Goal: Task Accomplishment & Management: Use online tool/utility

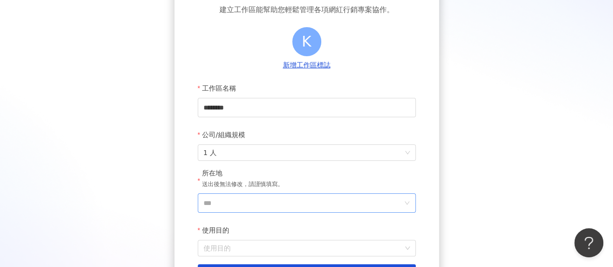
scroll to position [97, 0]
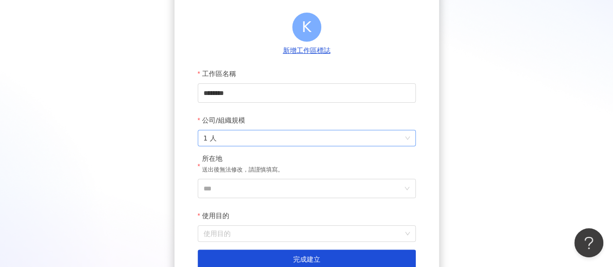
click at [408, 142] on span "1 人" at bounding box center [307, 138] width 207 height 16
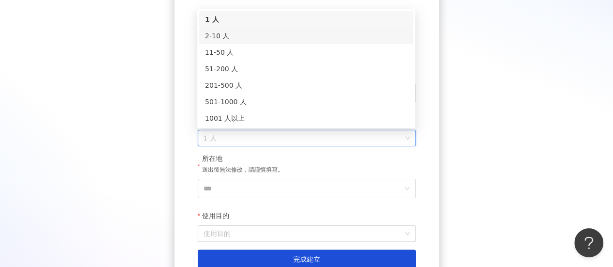
click at [233, 39] on div "2-10 人" at bounding box center [306, 36] width 203 height 11
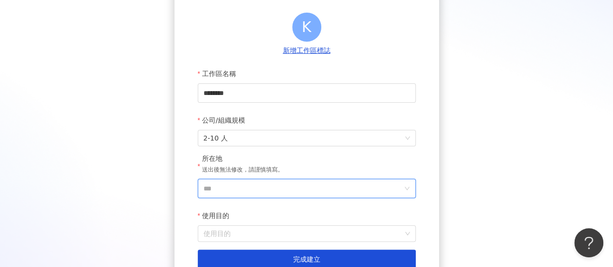
click at [309, 190] on input "***" at bounding box center [303, 188] width 199 height 18
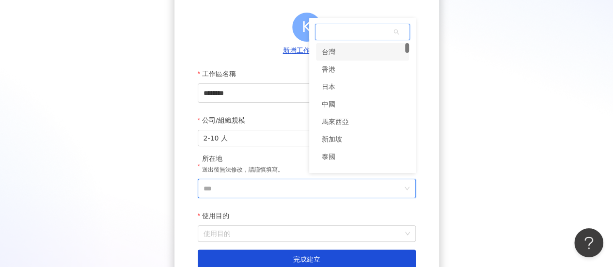
click at [345, 55] on div "台灣" at bounding box center [362, 51] width 93 height 17
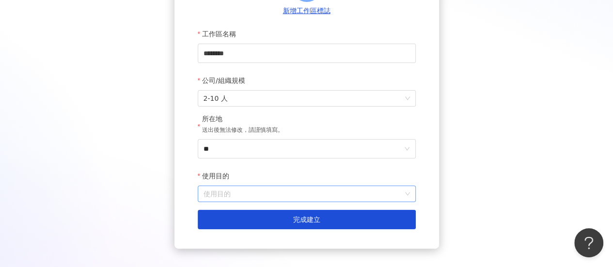
scroll to position [145, 0]
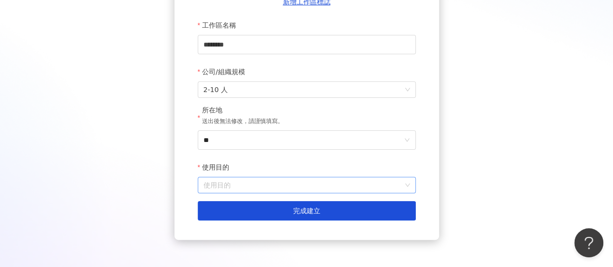
click at [287, 185] on input "使用目的" at bounding box center [307, 185] width 207 height 16
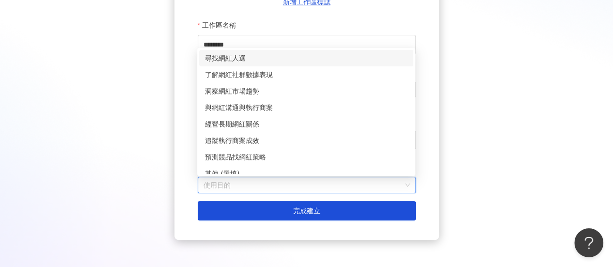
click at [252, 58] on div "尋找網紅人選" at bounding box center [306, 58] width 203 height 11
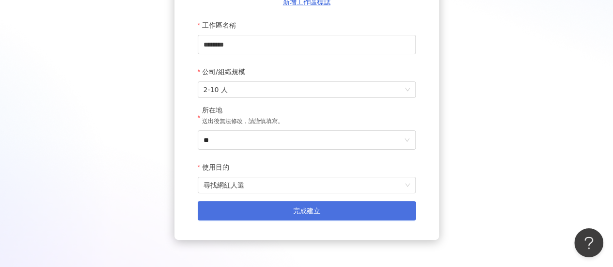
click at [311, 219] on button "完成建立" at bounding box center [307, 210] width 218 height 19
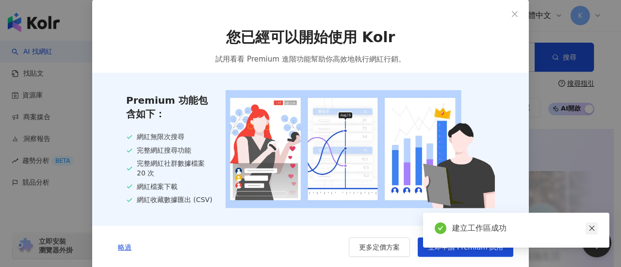
click at [594, 231] on icon "close" at bounding box center [591, 228] width 7 height 7
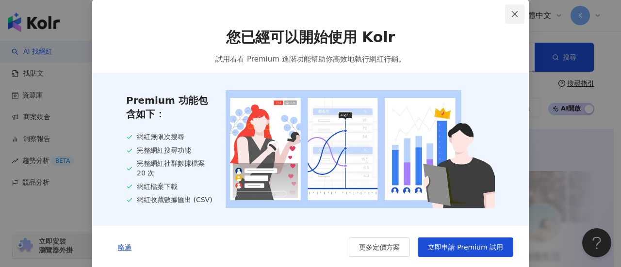
click at [511, 13] on icon "close" at bounding box center [515, 14] width 8 height 8
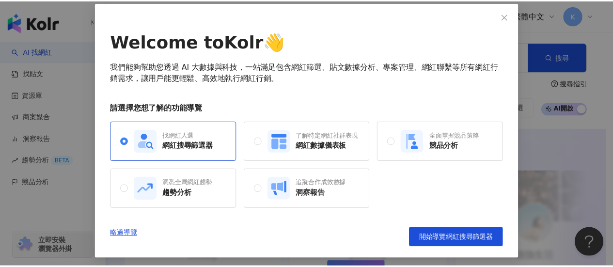
scroll to position [48, 0]
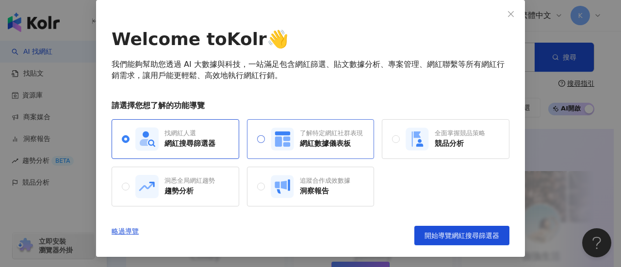
click at [265, 141] on span "了解特定網紅社群表現 網紅數據儀表板" at bounding box center [314, 139] width 98 height 23
click at [129, 141] on span "找網紅人選 網紅搜尋篩選器" at bounding box center [172, 139] width 86 height 23
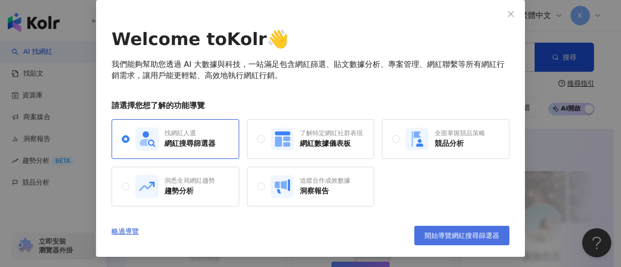
click at [453, 232] on span "開始導覽網紅搜尋篩選器" at bounding box center [461, 236] width 75 height 8
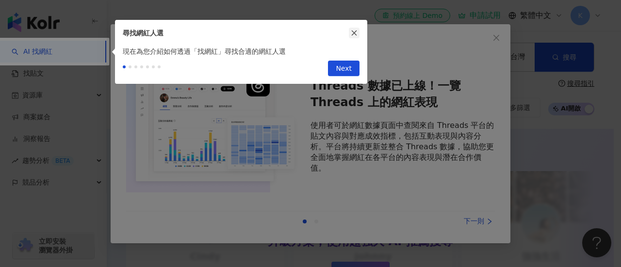
click at [352, 35] on icon "close" at bounding box center [354, 33] width 7 height 7
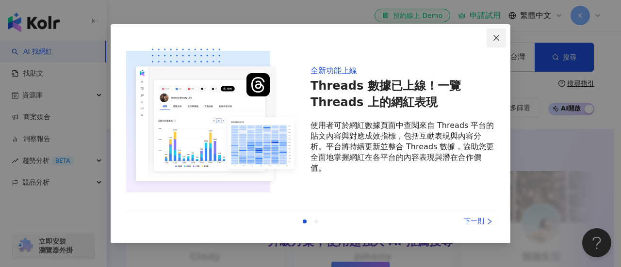
click at [495, 36] on icon "close" at bounding box center [496, 38] width 6 height 6
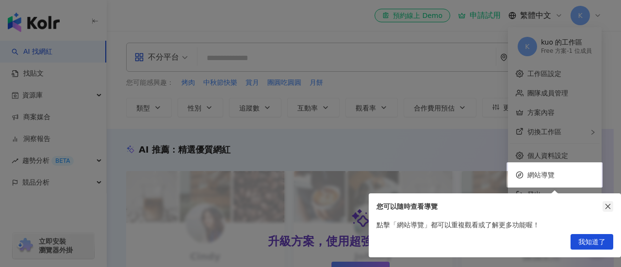
click at [606, 204] on icon "close" at bounding box center [607, 206] width 7 height 7
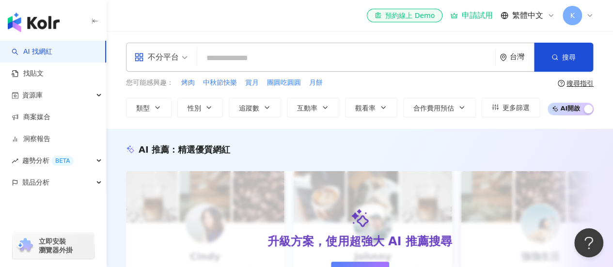
click at [229, 59] on input "search" at bounding box center [346, 58] width 290 height 18
click at [182, 58] on span "不分平台" at bounding box center [160, 57] width 53 height 16
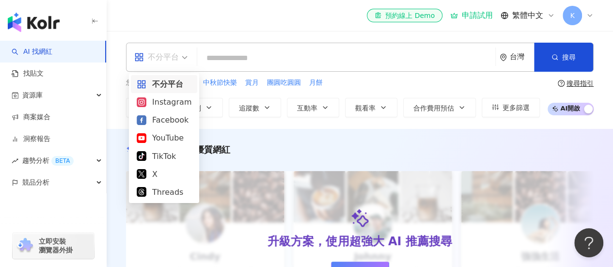
drag, startPoint x: 182, startPoint y: 58, endPoint x: 197, endPoint y: 56, distance: 14.7
click at [182, 57] on span "不分平台" at bounding box center [160, 57] width 53 height 16
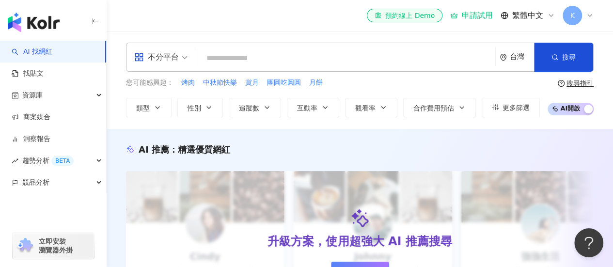
click at [275, 49] on input "search" at bounding box center [346, 58] width 290 height 18
click at [163, 107] on button "類型" at bounding box center [149, 107] width 46 height 19
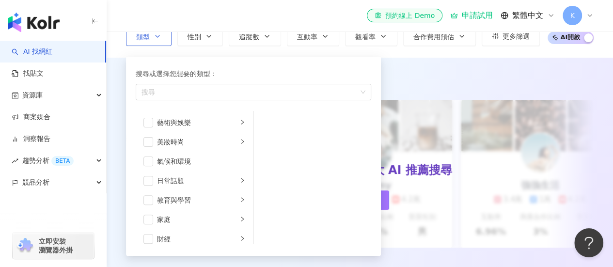
scroll to position [97, 0]
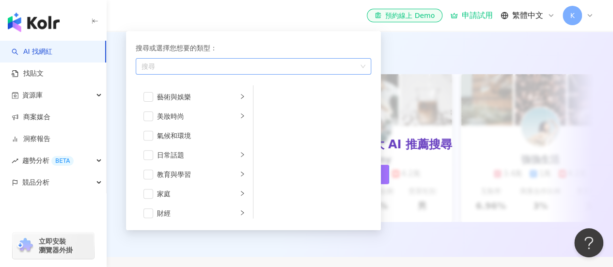
drag, startPoint x: 227, startPoint y: 70, endPoint x: 227, endPoint y: 64, distance: 5.8
click at [227, 70] on div "button" at bounding box center [249, 66] width 222 height 7
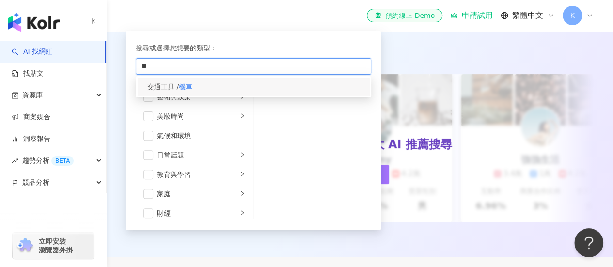
type input "**"
click at [243, 80] on div "交通工具 / 機車" at bounding box center [254, 86] width 232 height 17
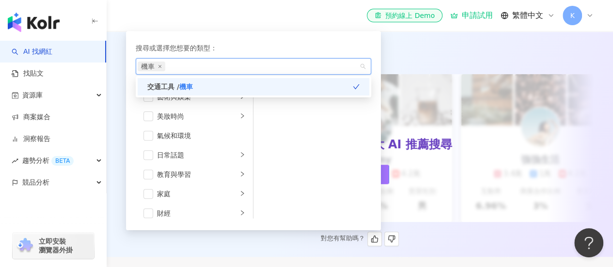
click at [404, 52] on div "AI 推薦 ： 精選優質網紅" at bounding box center [360, 53] width 468 height 12
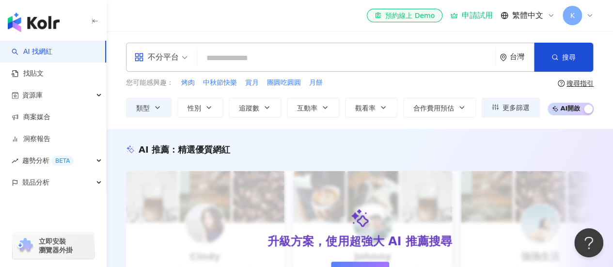
click at [183, 57] on span "不分平台" at bounding box center [160, 57] width 53 height 16
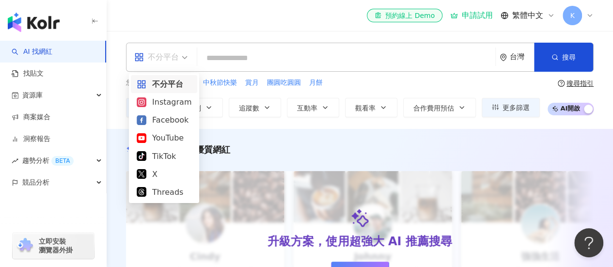
drag, startPoint x: 349, startPoint y: 86, endPoint x: 338, endPoint y: 88, distance: 11.7
click at [349, 86] on div "您可能感興趣： 烤肉 中秋節快樂 賞月 團圓吃圓圓 月餅" at bounding box center [333, 83] width 414 height 11
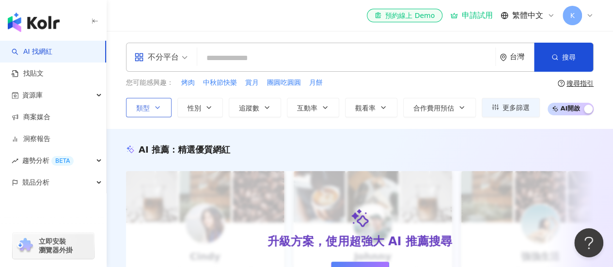
click at [156, 104] on icon "button" at bounding box center [158, 108] width 8 height 8
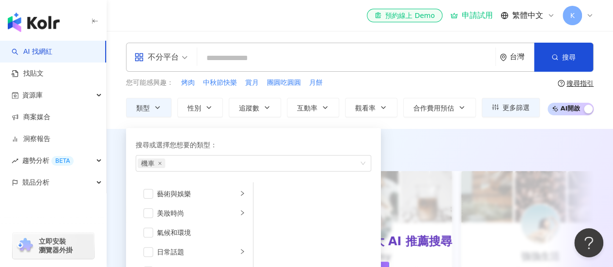
click at [449, 129] on div "AI 推薦 ： 精選優質網紅 升級方案，使用超強大 AI 推薦搜尋 申請試用 Cindy 1.4萬 1.1萬 3.2萬 互動率 5% 商業合作比例 10% 受…" at bounding box center [360, 241] width 507 height 225
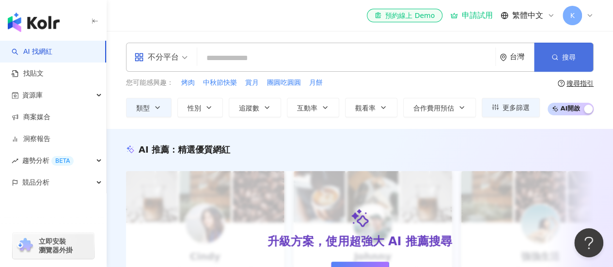
click at [557, 48] on button "搜尋" at bounding box center [563, 57] width 59 height 29
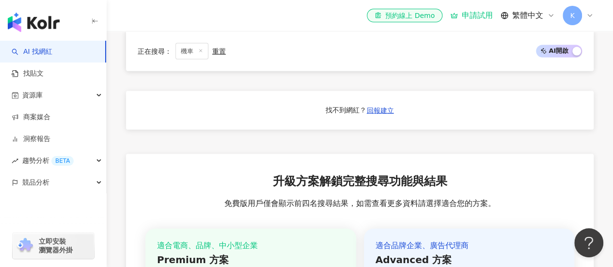
scroll to position [727, 0]
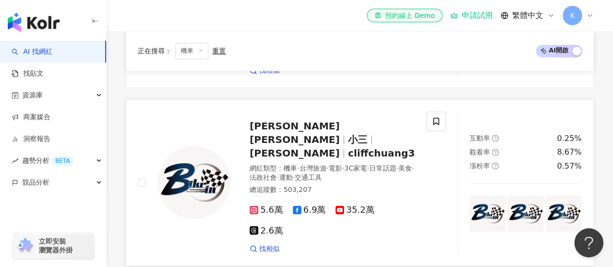
click at [298, 206] on icon at bounding box center [297, 210] width 9 height 9
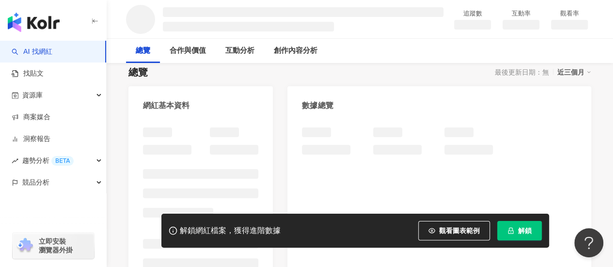
scroll to position [97, 0]
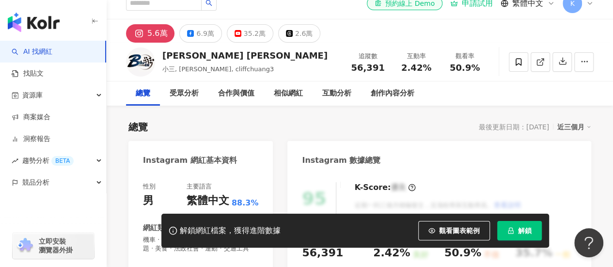
scroll to position [145, 0]
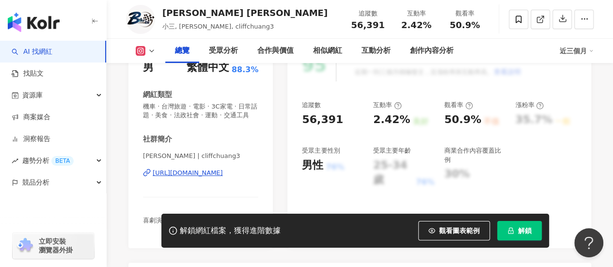
click at [217, 177] on div "https://www.instagram.com/cliffchuang3/" at bounding box center [188, 173] width 70 height 9
click at [218, 177] on div "https://www.instagram.com/cliffchuang3/" at bounding box center [188, 173] width 70 height 9
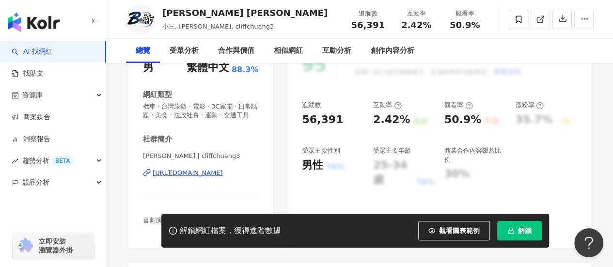
scroll to position [0, 0]
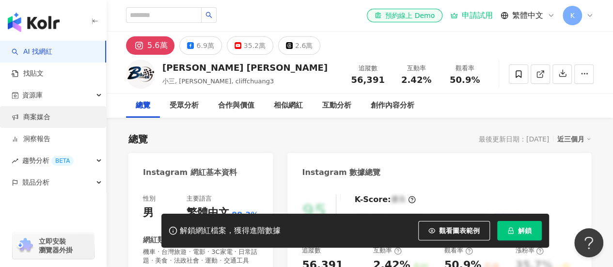
click at [50, 120] on link "商案媒合" at bounding box center [31, 118] width 39 height 10
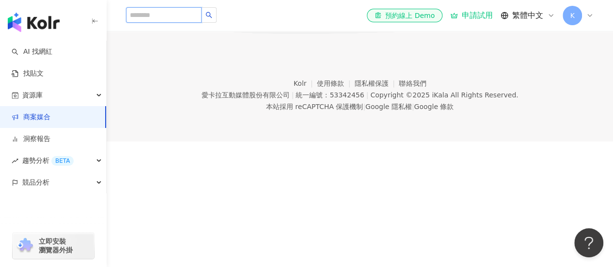
click at [180, 19] on input "search" at bounding box center [164, 15] width 76 height 16
type input "*"
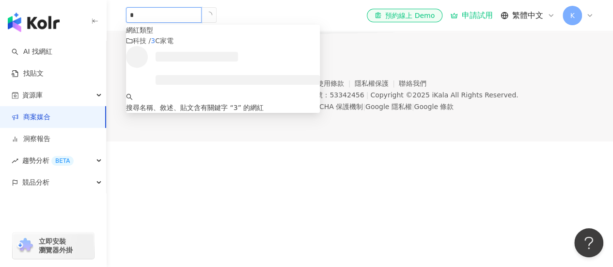
type input "**"
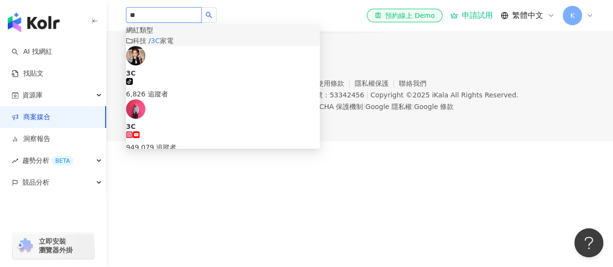
click at [174, 45] on span "家電" at bounding box center [167, 41] width 14 height 8
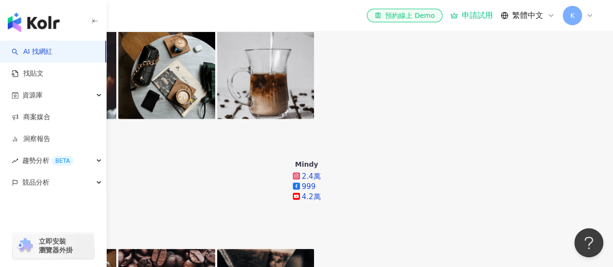
scroll to position [1172, 0]
